Goal: Feedback & Contribution: Contribute content

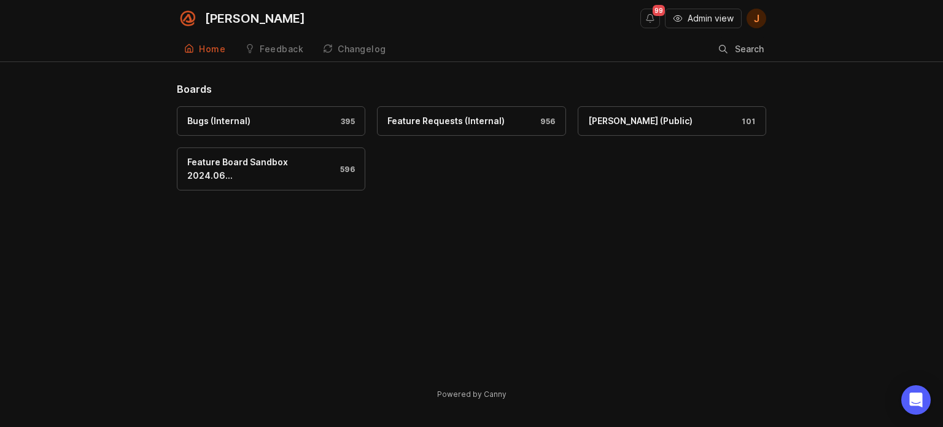
click at [697, 24] on span "Admin view" at bounding box center [711, 18] width 46 height 12
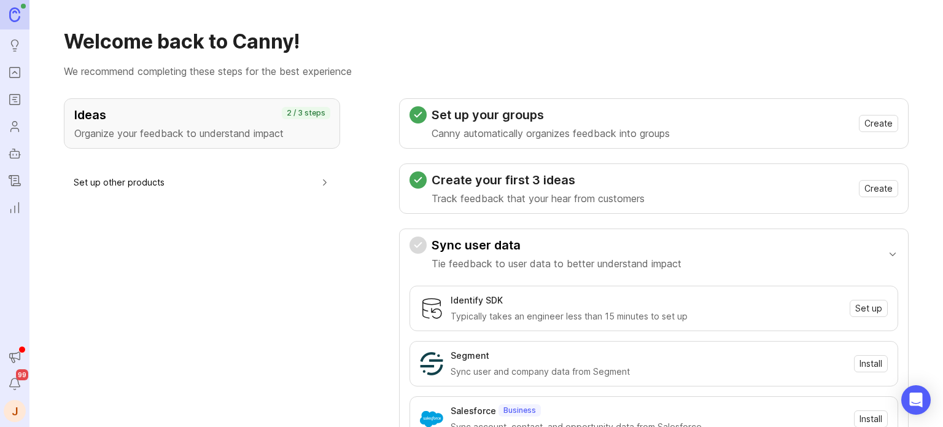
click at [15, 66] on icon "Portal" at bounding box center [15, 72] width 14 height 15
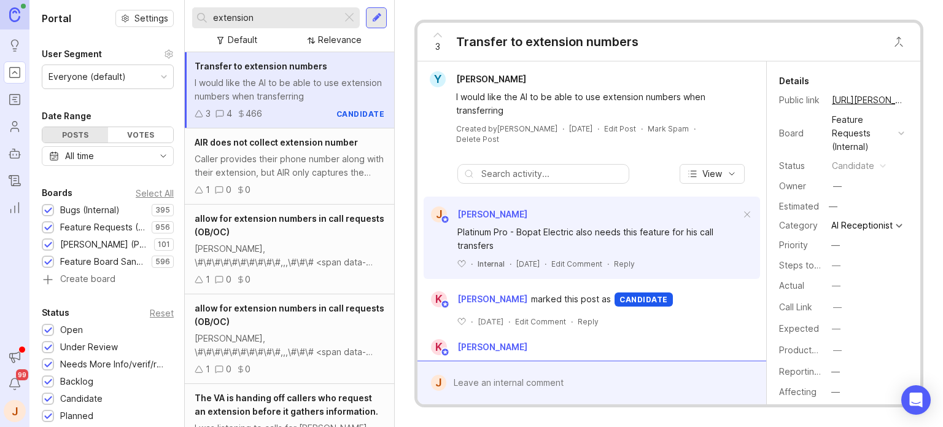
click at [356, 23] on div at bounding box center [349, 18] width 15 height 16
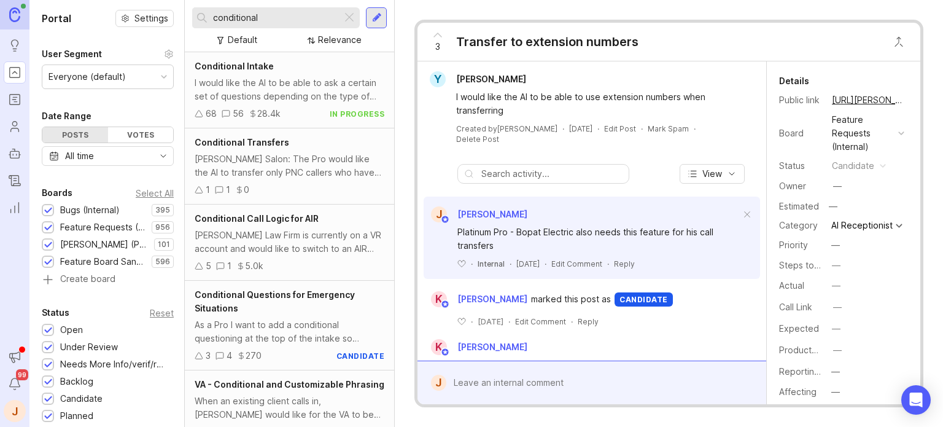
type input "conditional"
click at [284, 70] on div "Conditional Intake" at bounding box center [290, 67] width 190 height 14
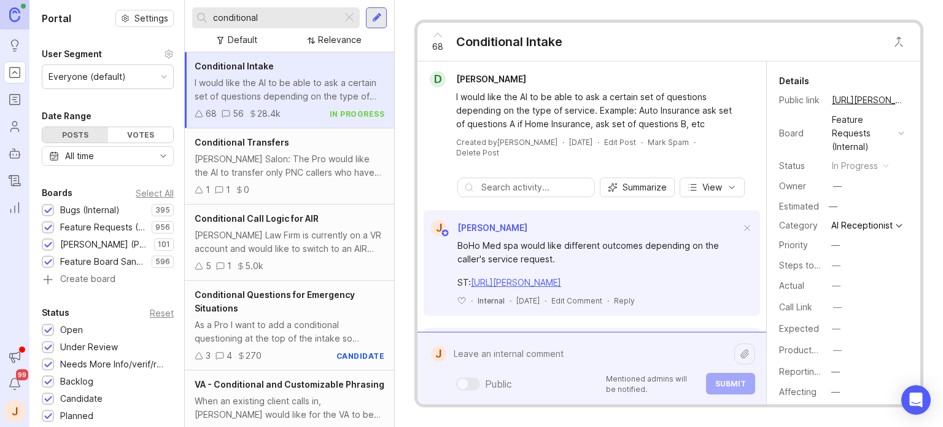
click at [539, 384] on div "Public Mentioned admins will be notified. Submit" at bounding box center [600, 368] width 309 height 52
paste textarea "[URL][PERSON_NAME]"
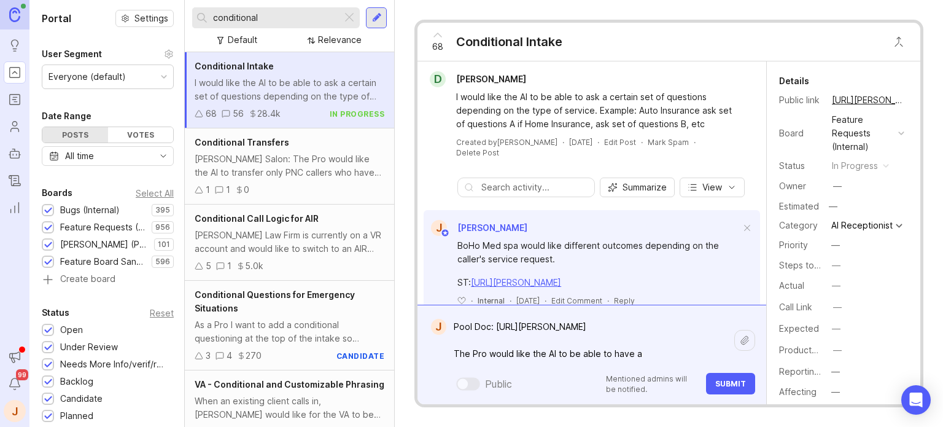
click at [650, 359] on textarea "Pool Doc: [URL][PERSON_NAME] The Pro would like the AI to be able to have a" at bounding box center [590, 340] width 288 height 50
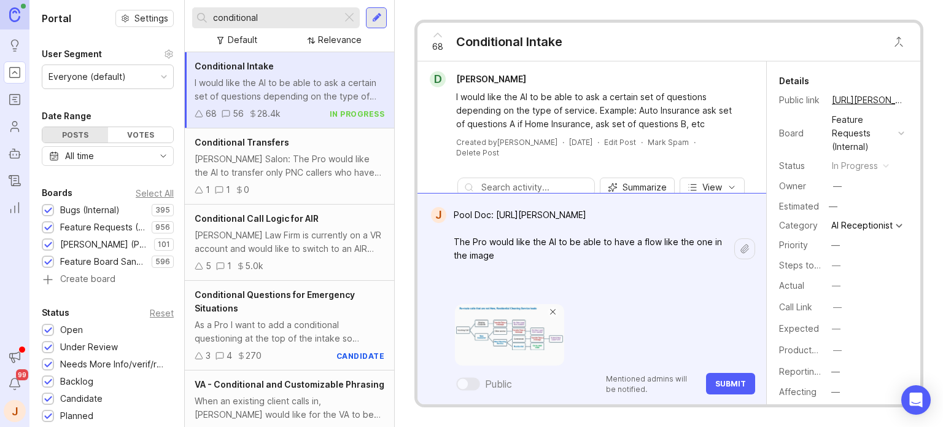
click at [628, 287] on textarea "Pool Doc: [URL][PERSON_NAME] The Pro would like the AI to be able to have a flo…" at bounding box center [590, 248] width 288 height 91
click at [543, 270] on textarea "Pool Doc: [URL][PERSON_NAME] The Pro would like the AI to be able to have a flo…" at bounding box center [590, 248] width 288 height 91
click at [544, 260] on textarea "Pool Doc: https://app.smith.ai/support/vr/14177/ The Pro would like the AI to b…" at bounding box center [590, 248] width 288 height 91
type textarea "Pool Doc: https://app.smith.ai/support/vr/14177/ The Pro would like the AI to b…"
click at [722, 384] on span "Submit" at bounding box center [730, 383] width 31 height 9
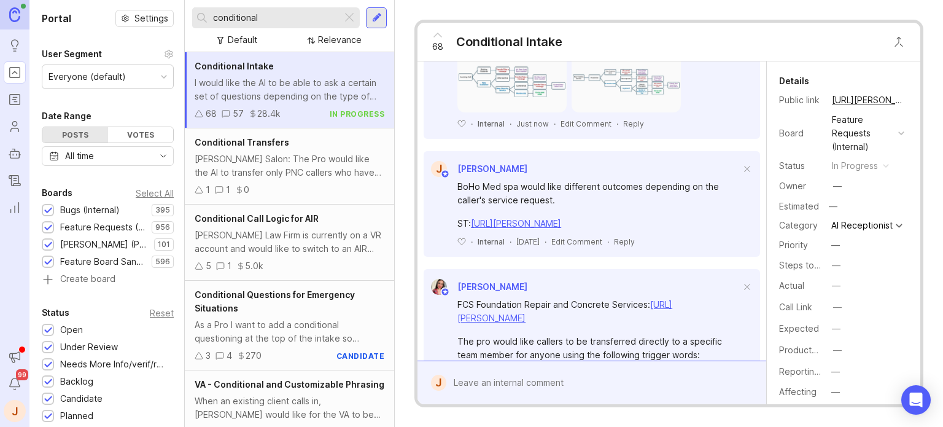
scroll to position [184, 0]
